Goal: Navigation & Orientation: Understand site structure

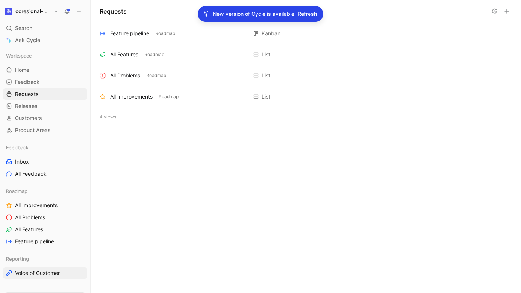
click at [41, 276] on span "Voice of Customer" at bounding box center [37, 273] width 45 height 8
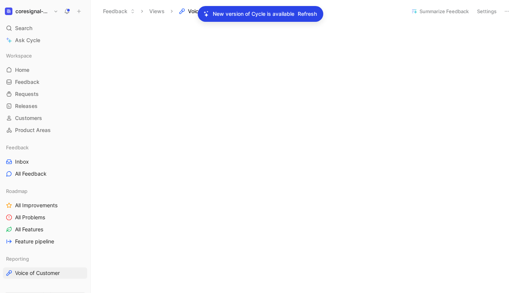
scroll to position [612, 0]
click at [308, 15] on span "Refresh" at bounding box center [307, 13] width 19 height 9
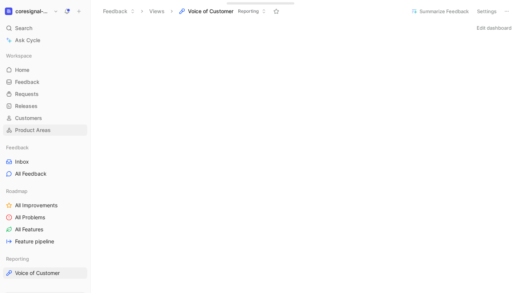
click at [37, 132] on span "Product Areas" at bounding box center [33, 130] width 36 height 8
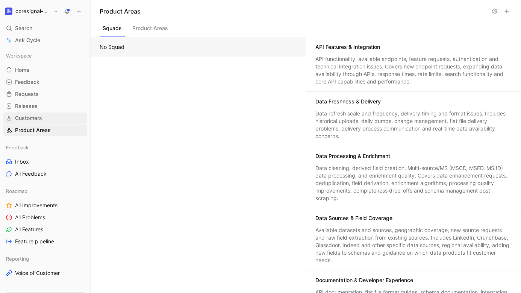
click at [23, 120] on span "Customers" at bounding box center [28, 118] width 27 height 8
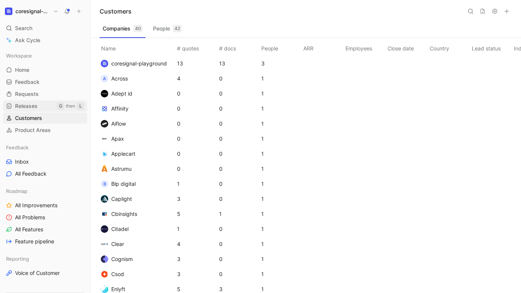
click at [20, 108] on span "Releases" at bounding box center [26, 106] width 23 height 8
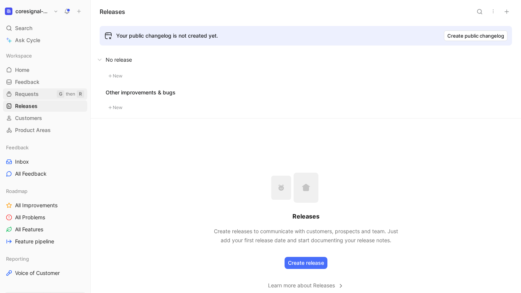
click at [20, 93] on span "Requests" at bounding box center [27, 94] width 24 height 8
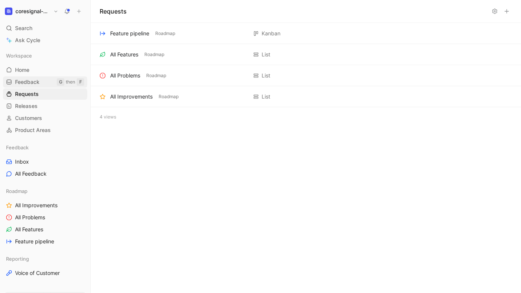
click at [20, 82] on span "Feedback" at bounding box center [27, 82] width 24 height 8
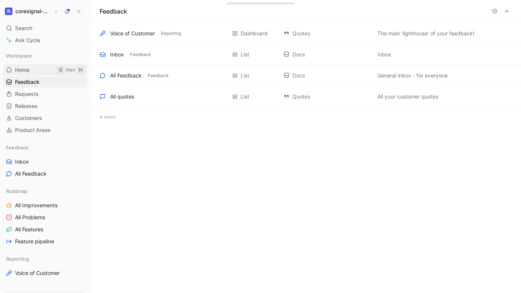
click at [29, 70] on span "Home" at bounding box center [22, 70] width 14 height 8
